Goal: Download file/media

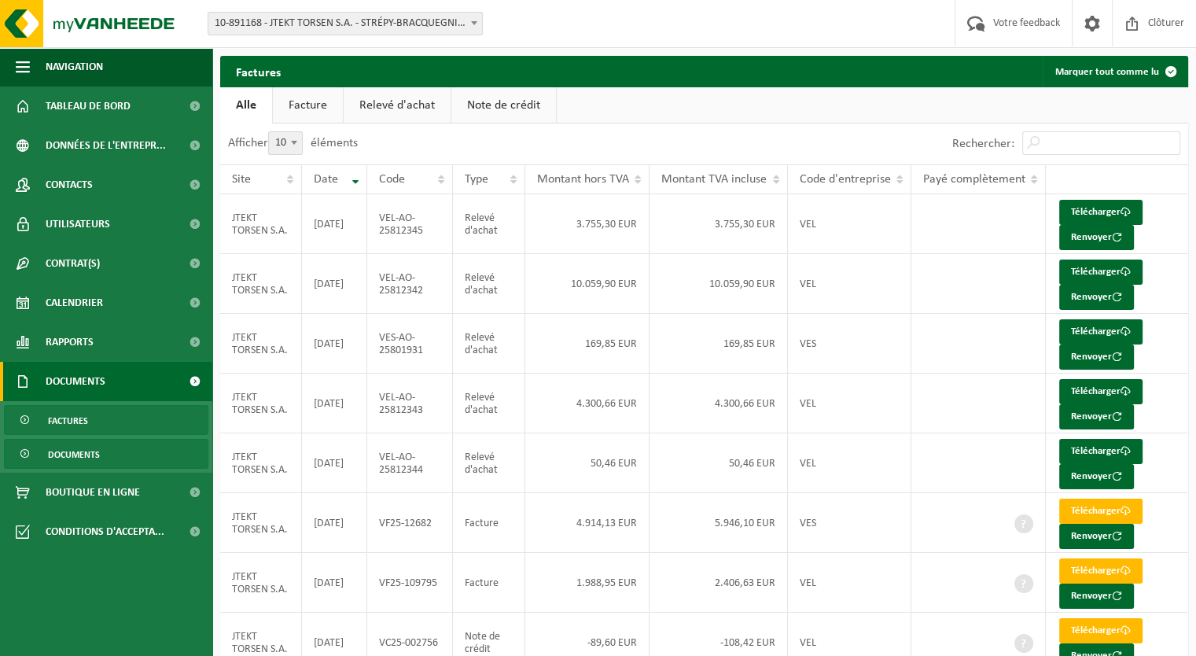
click at [87, 453] on span "Documents" at bounding box center [74, 455] width 52 height 30
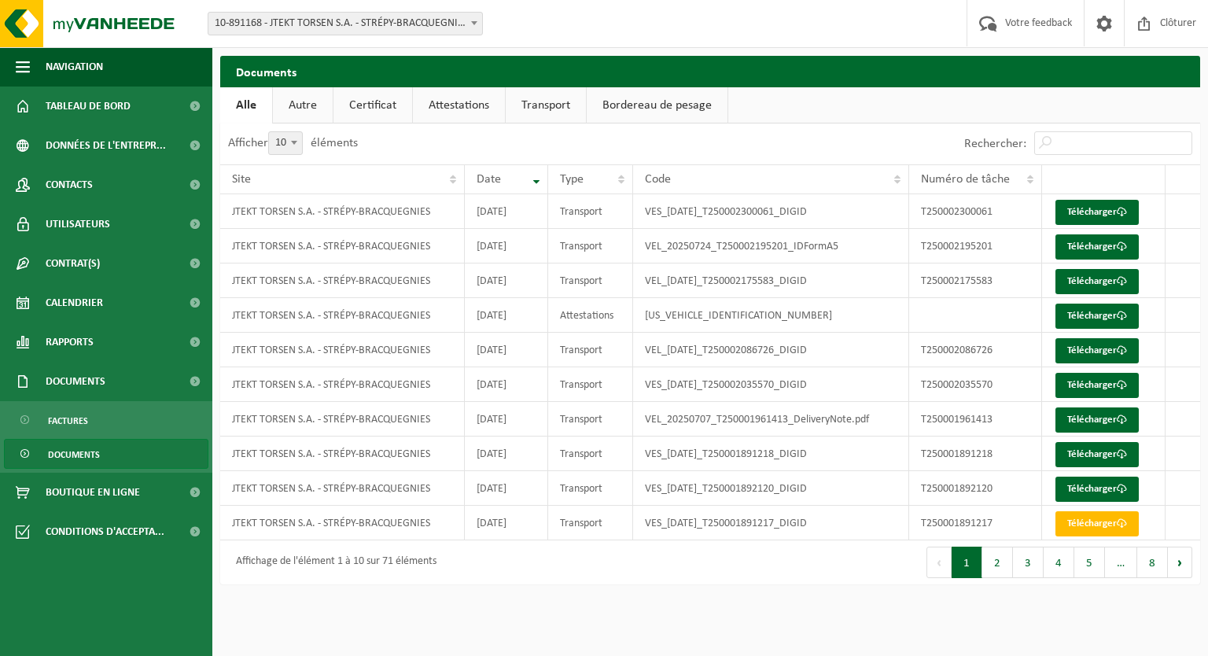
click at [997, 561] on button "2" at bounding box center [997, 562] width 31 height 31
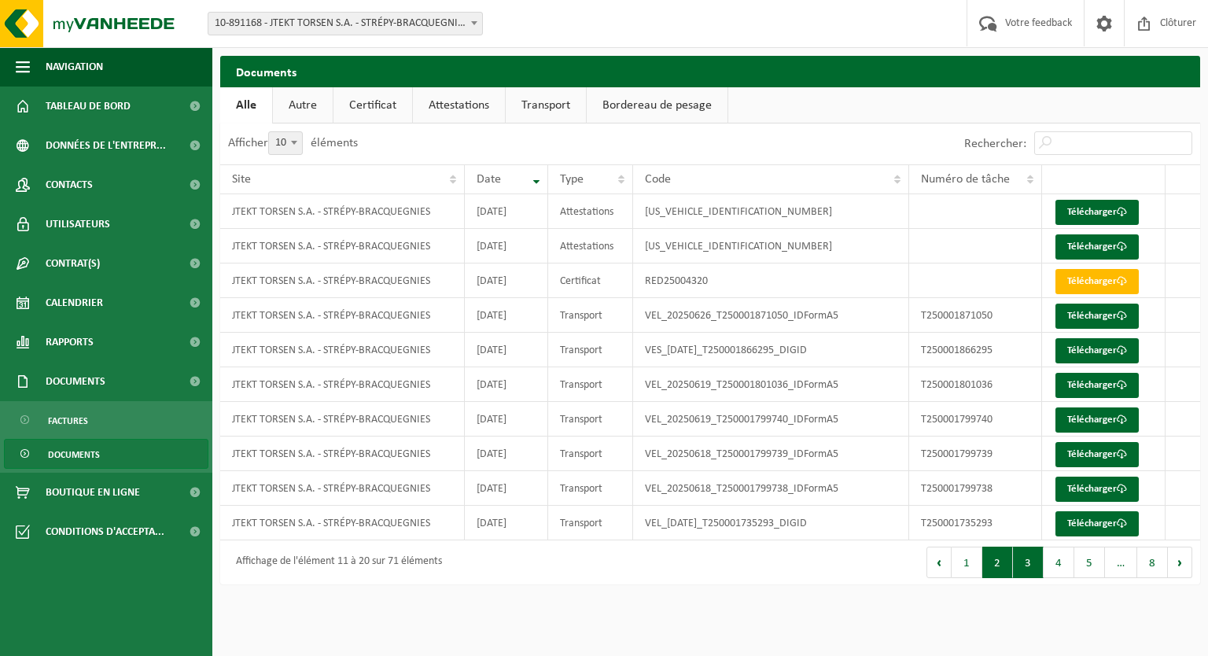
click at [1032, 558] on button "3" at bounding box center [1028, 562] width 31 height 31
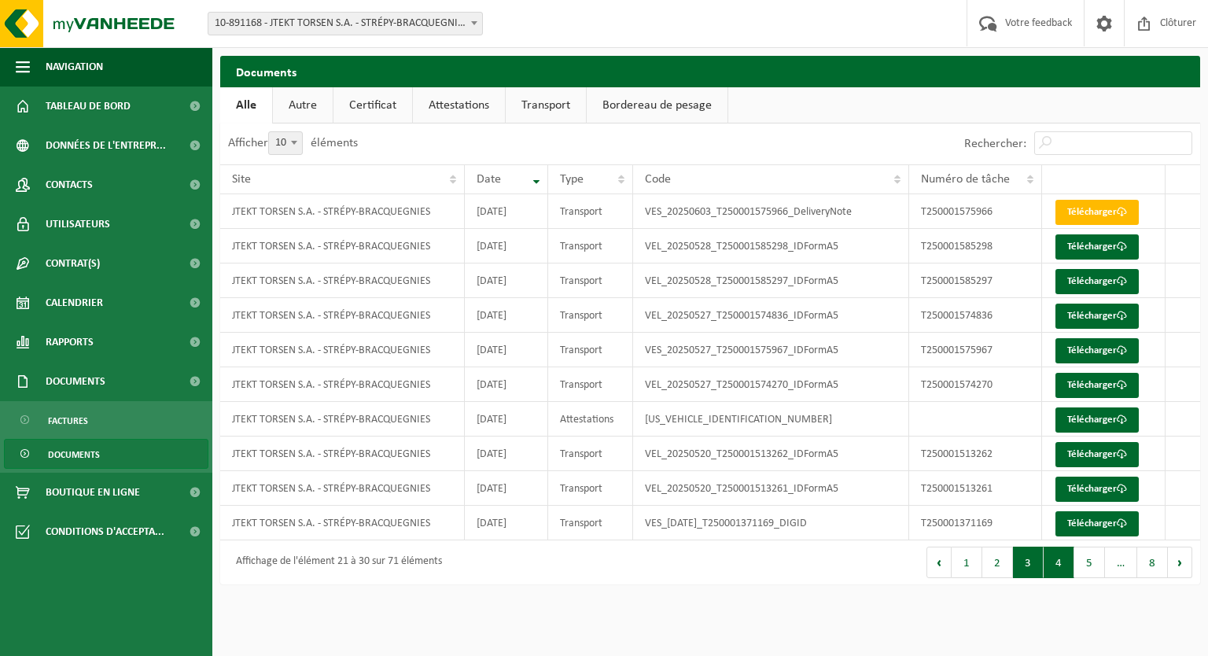
click at [1053, 558] on button "4" at bounding box center [1059, 562] width 31 height 31
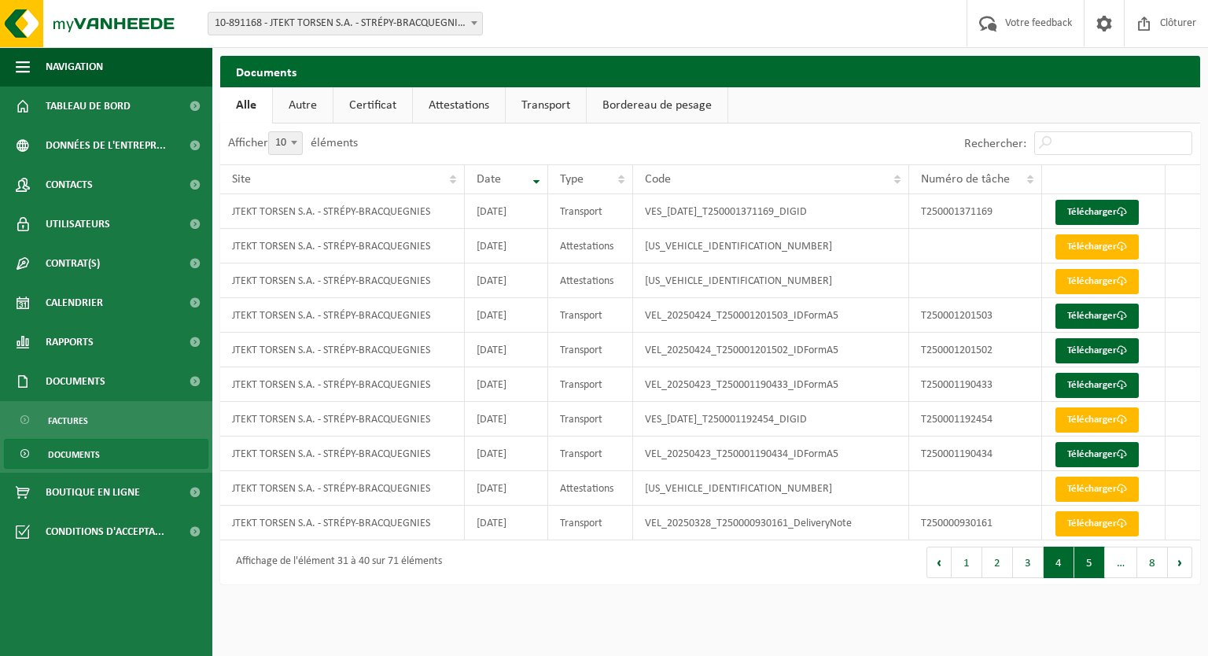
click at [1091, 567] on button "5" at bounding box center [1089, 562] width 31 height 31
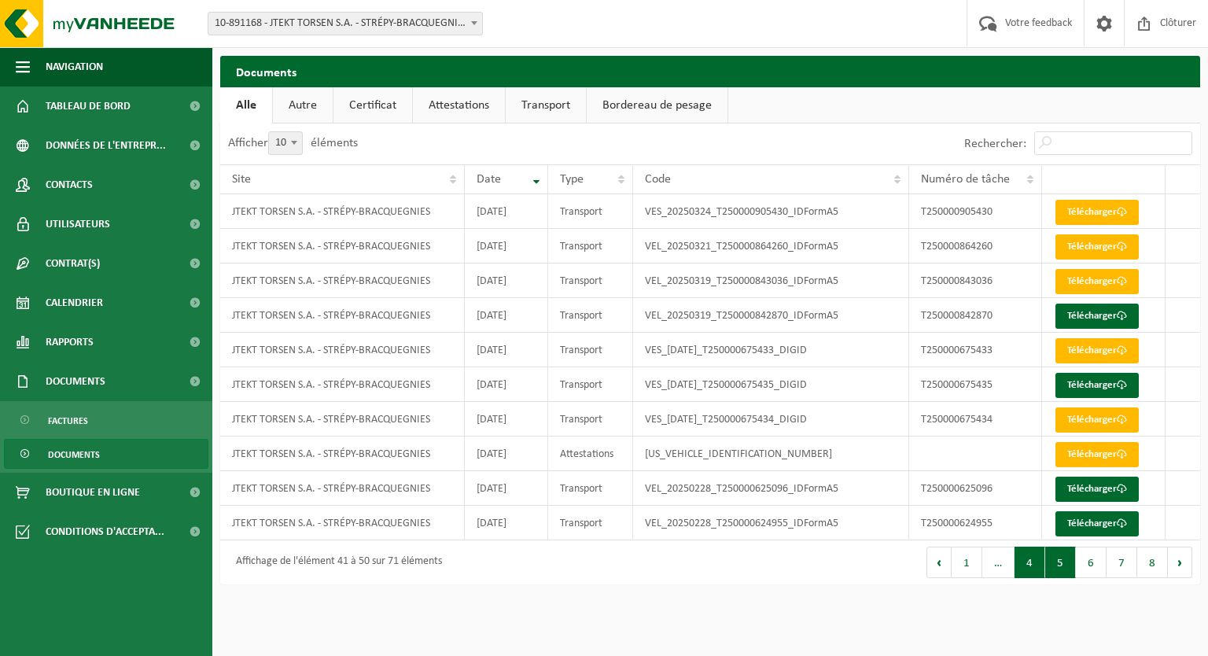
click at [1033, 569] on button "4" at bounding box center [1030, 562] width 31 height 31
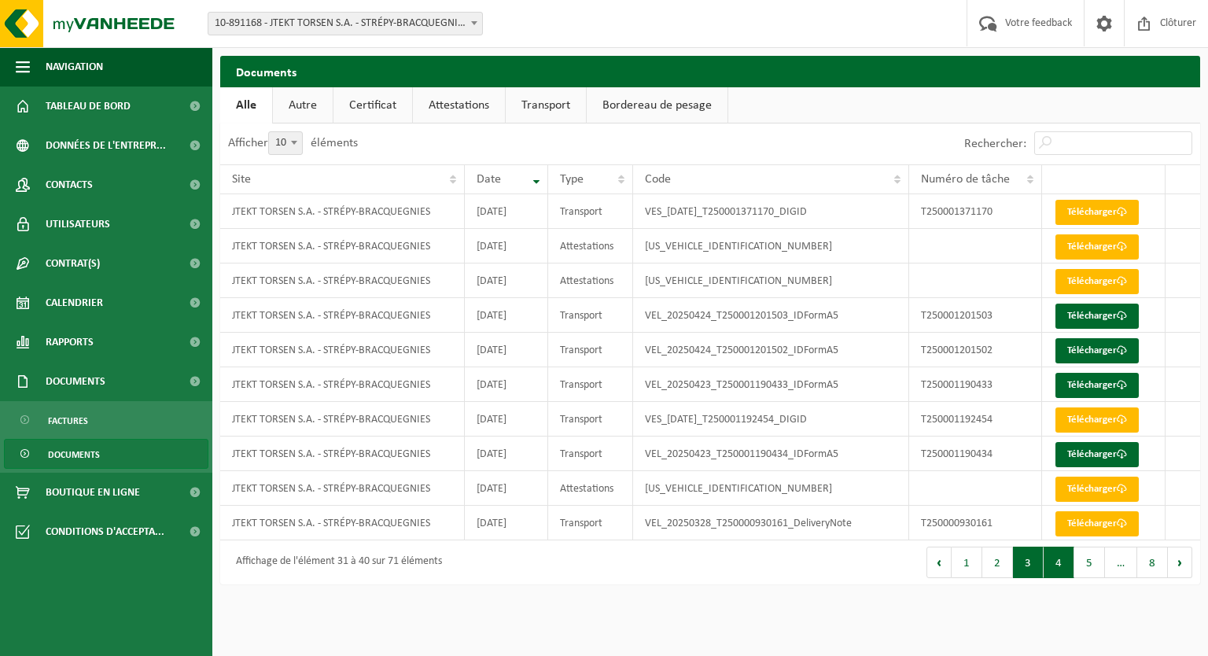
click at [1026, 558] on button "3" at bounding box center [1028, 562] width 31 height 31
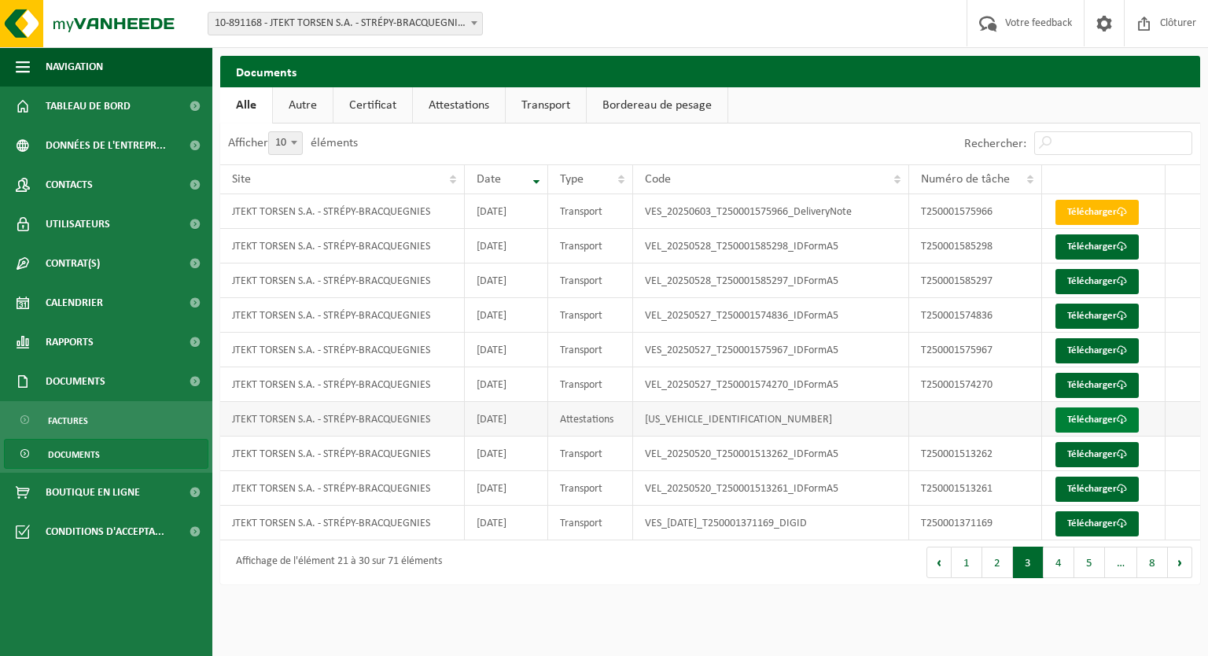
click at [1092, 416] on link "Télécharger" at bounding box center [1097, 419] width 83 height 25
click at [1058, 563] on button "4" at bounding box center [1059, 562] width 31 height 31
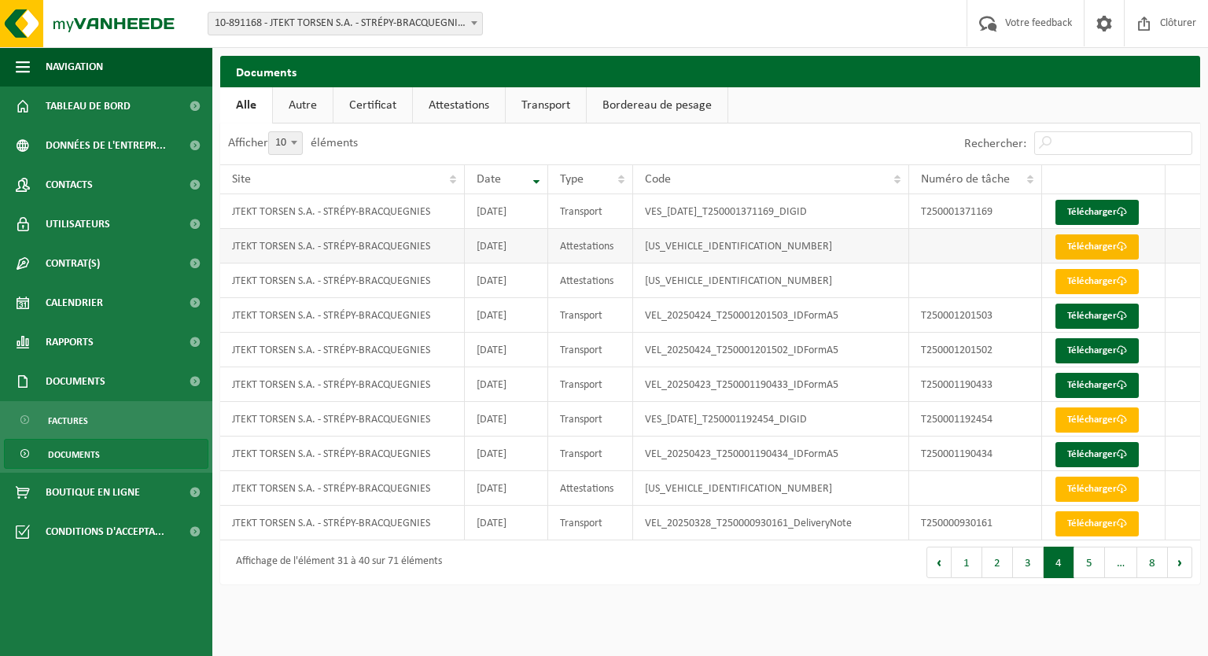
click at [1089, 244] on link "Télécharger" at bounding box center [1097, 246] width 83 height 25
click at [1086, 284] on link "Télécharger" at bounding box center [1097, 281] width 83 height 25
click at [1038, 564] on button "3" at bounding box center [1028, 562] width 31 height 31
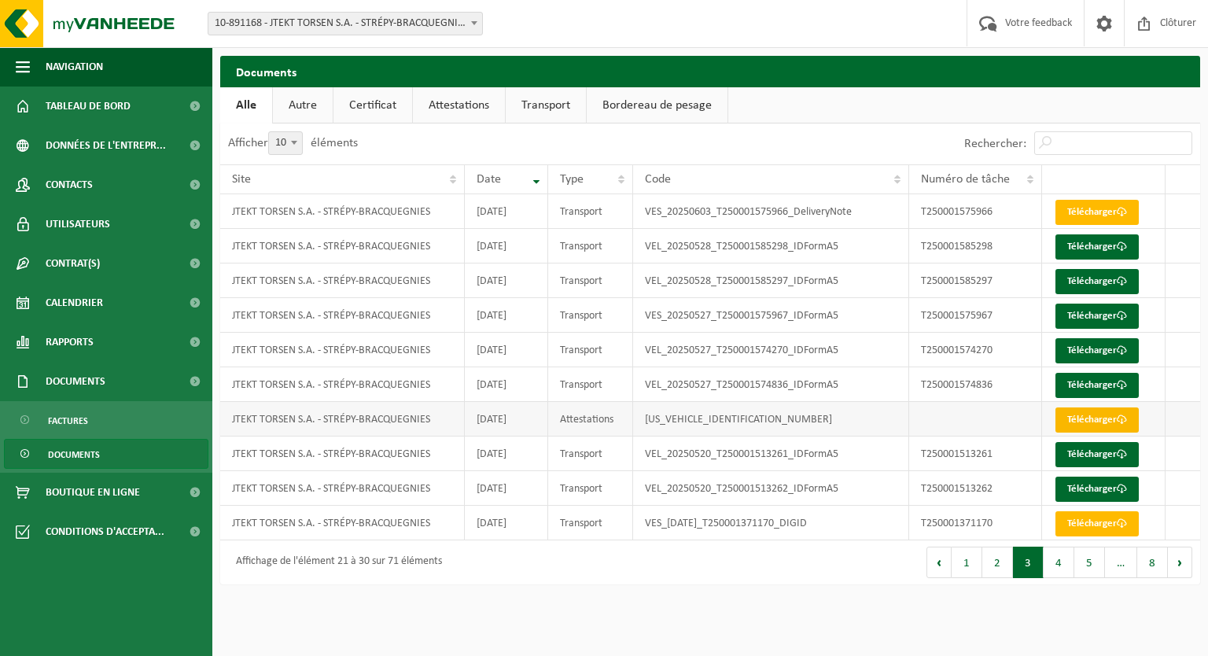
click at [1079, 420] on link "Télécharger" at bounding box center [1097, 419] width 83 height 25
click at [681, 106] on link "Bordereau de pesage" at bounding box center [657, 105] width 141 height 36
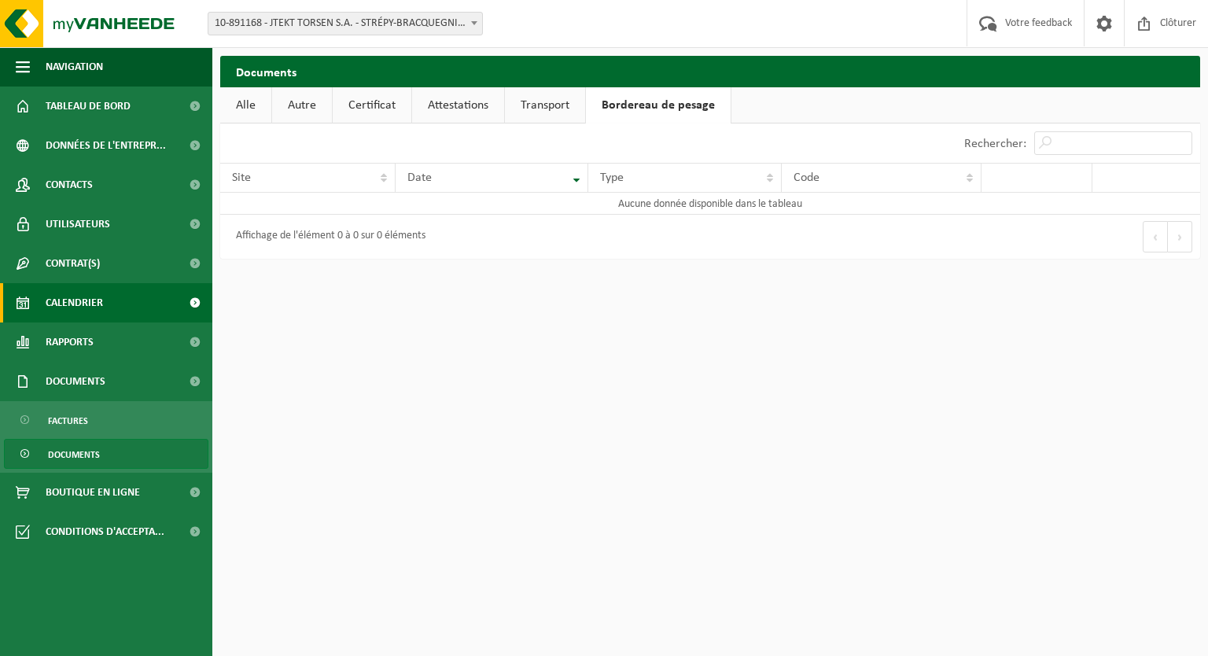
click at [84, 308] on span "Calendrier" at bounding box center [74, 302] width 57 height 39
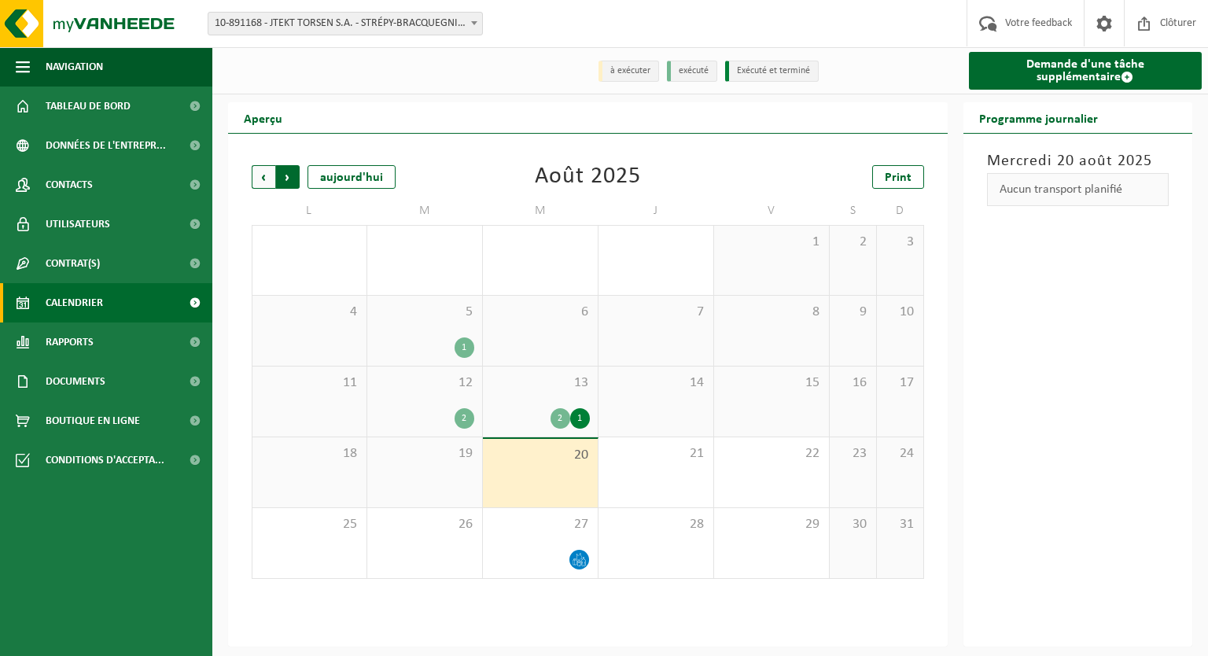
click at [258, 175] on span "Précédent" at bounding box center [264, 177] width 24 height 24
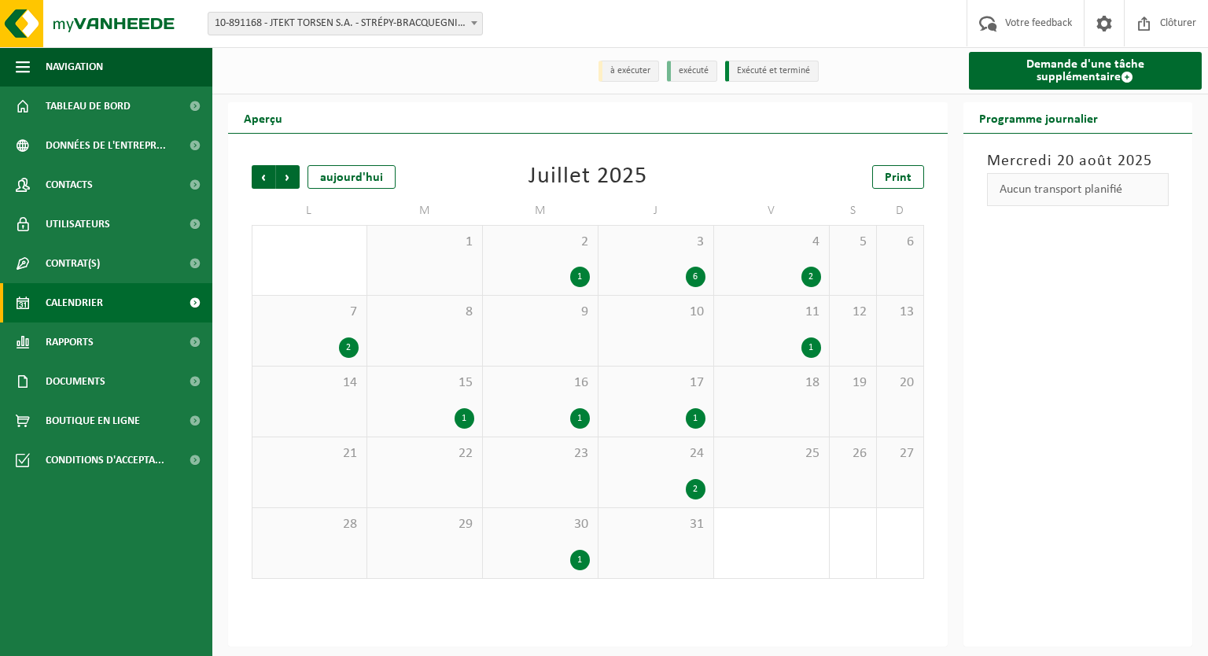
click at [258, 175] on span "Précédent" at bounding box center [264, 177] width 24 height 24
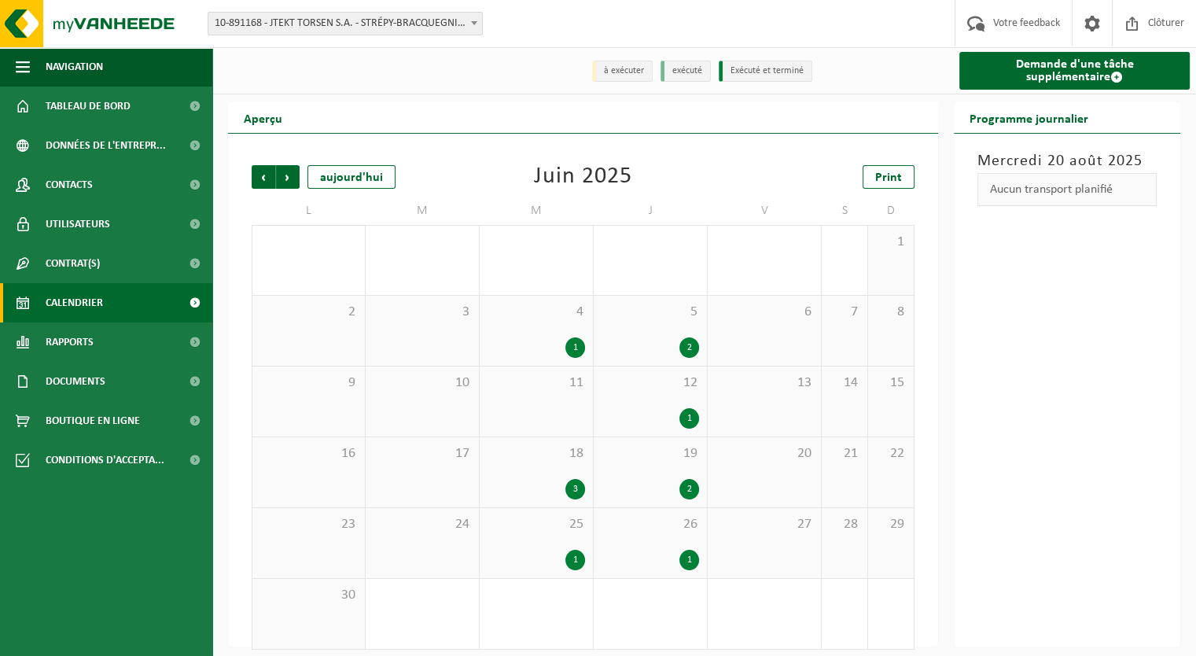
click at [258, 175] on span "Précédent" at bounding box center [264, 177] width 24 height 24
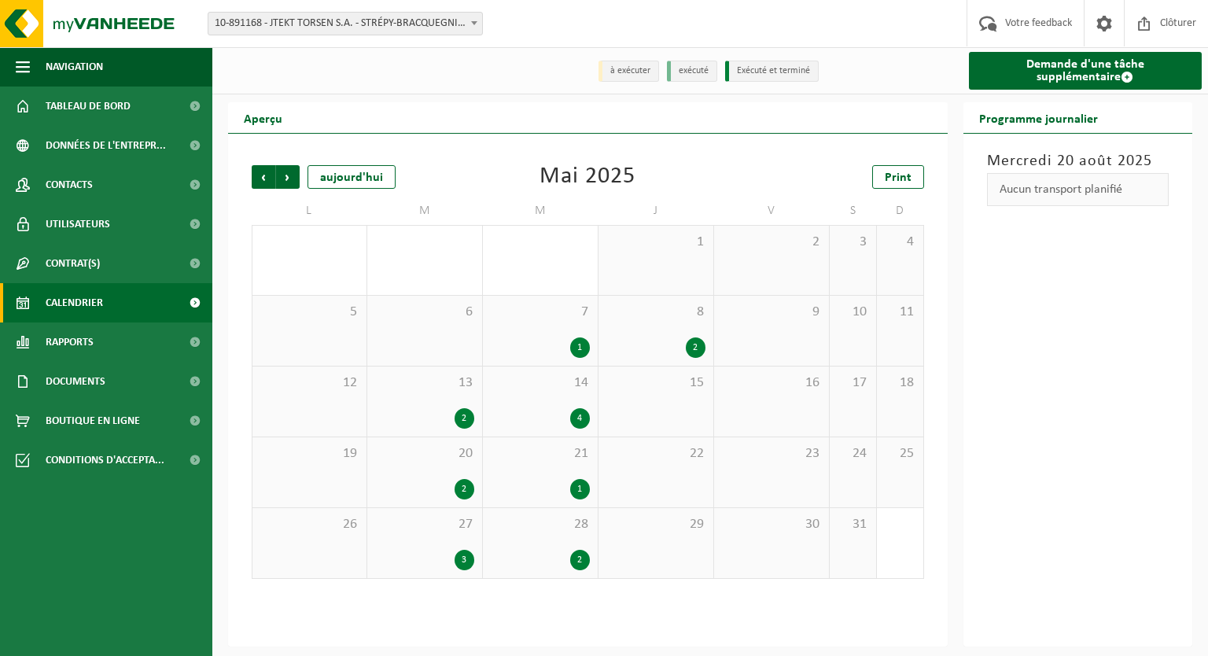
click at [258, 175] on span "Précédent" at bounding box center [264, 177] width 24 height 24
click at [466, 493] on div "1" at bounding box center [465, 489] width 20 height 20
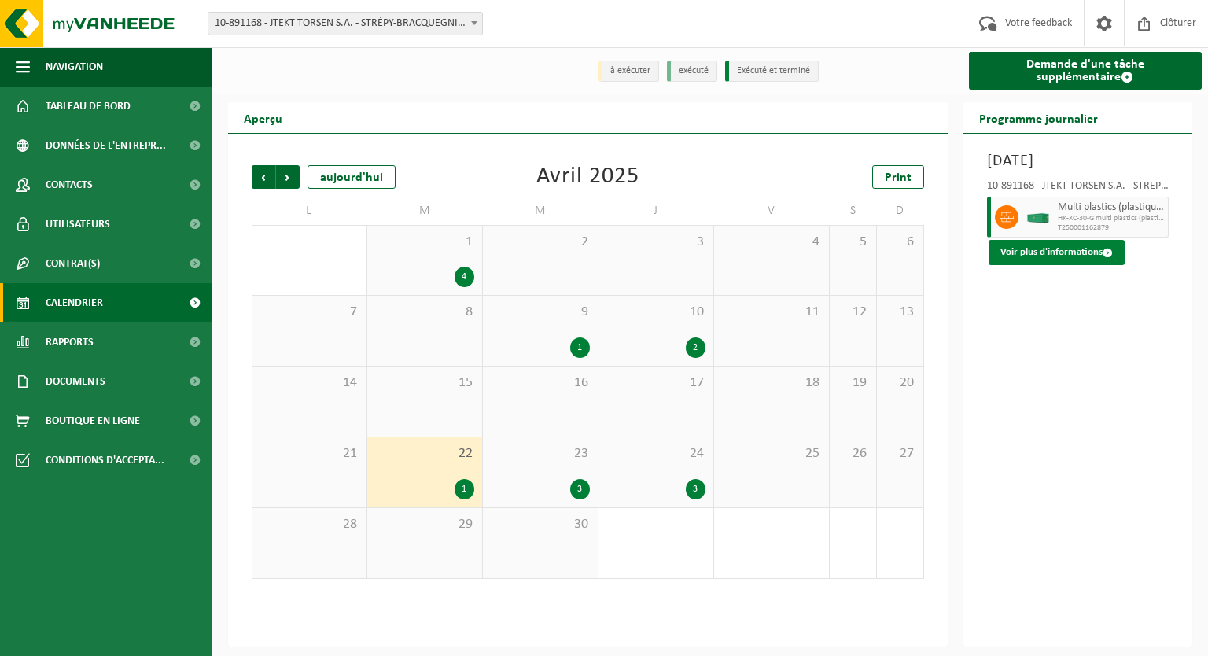
click at [1083, 254] on button "Voir plus d'informations" at bounding box center [1057, 252] width 136 height 25
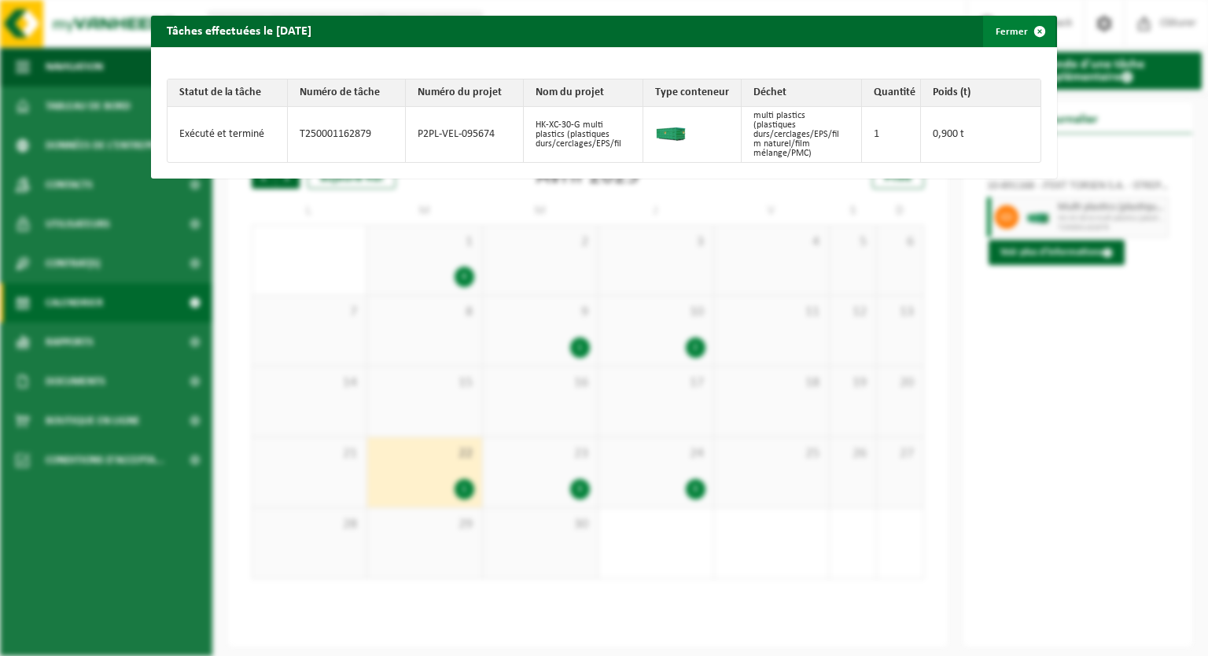
click at [1030, 31] on span "button" at bounding box center [1039, 31] width 31 height 31
